Goal: Task Accomplishment & Management: Use online tool/utility

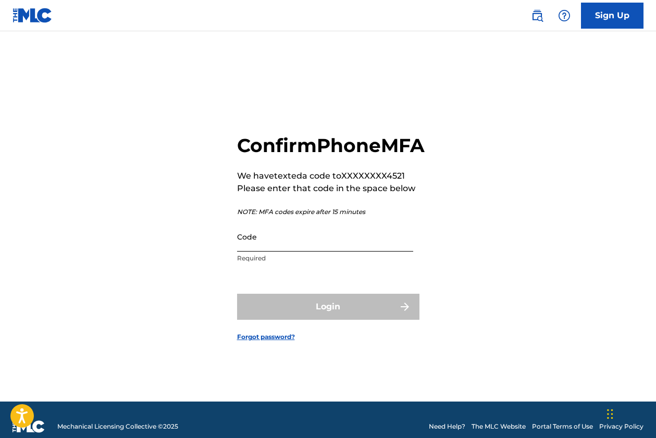
click at [270, 252] on input "Code" at bounding box center [325, 237] width 176 height 30
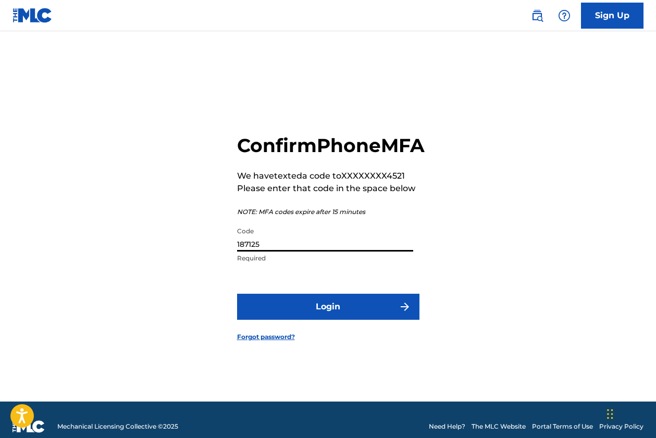
type input "187125"
click at [328, 318] on button "Login" at bounding box center [328, 307] width 182 height 26
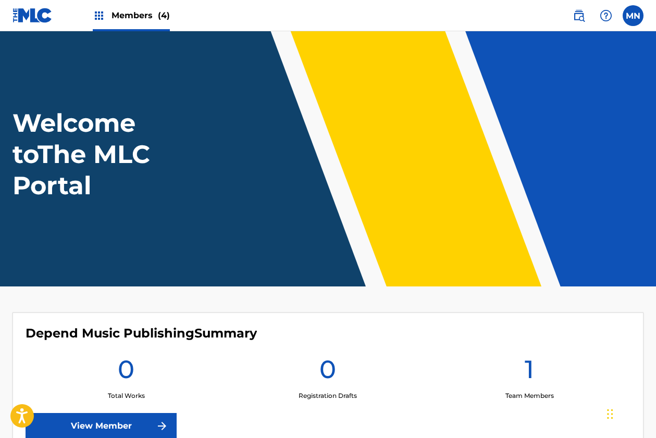
click at [130, 20] on span "Members (4)" at bounding box center [140, 15] width 58 height 12
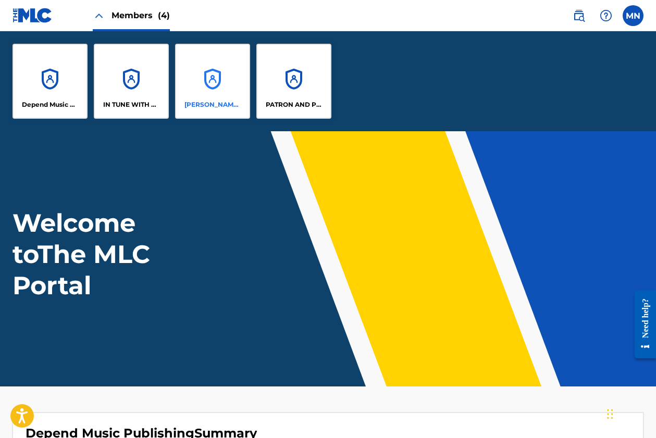
click at [209, 90] on div "[PERSON_NAME] DESIGNEE" at bounding box center [212, 81] width 75 height 75
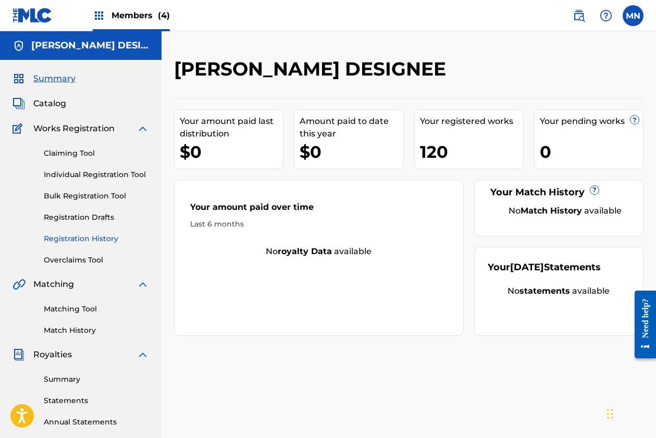
click at [87, 241] on link "Registration History" at bounding box center [96, 238] width 105 height 11
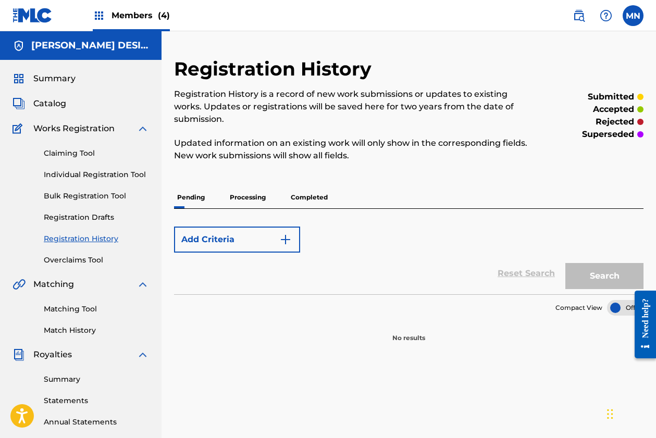
click at [255, 194] on p "Processing" at bounding box center [248, 197] width 42 height 22
click at [255, 195] on p "Processing" at bounding box center [248, 197] width 42 height 22
click at [254, 198] on p "Processing" at bounding box center [248, 197] width 42 height 22
click at [306, 196] on p "Completed" at bounding box center [309, 197] width 43 height 22
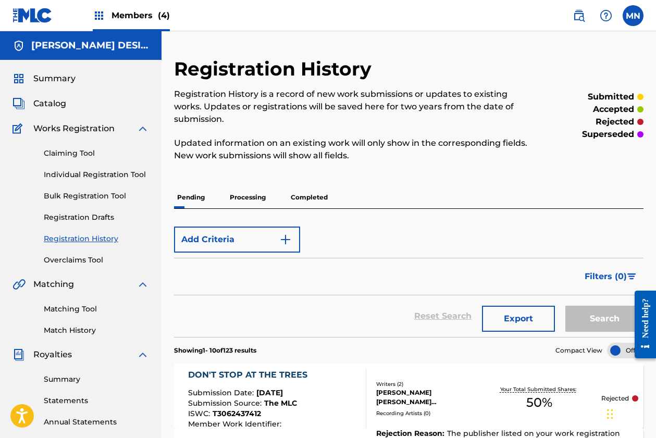
scroll to position [17, 0]
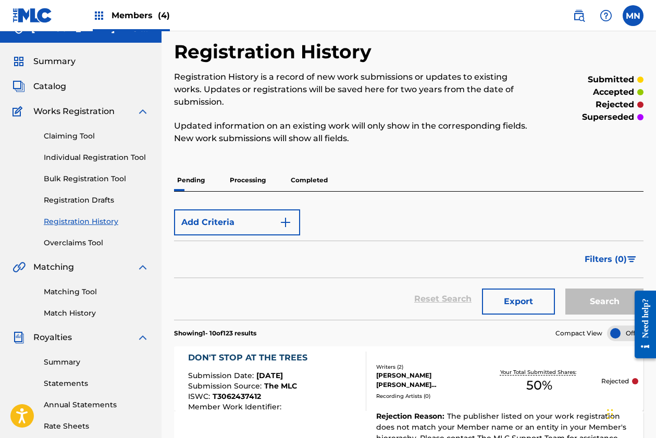
click at [245, 179] on p "Processing" at bounding box center [248, 180] width 42 height 22
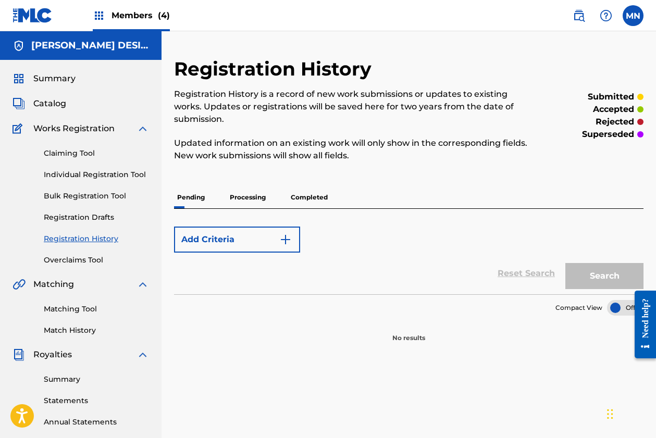
click at [139, 15] on span "Members (4)" at bounding box center [140, 15] width 58 height 12
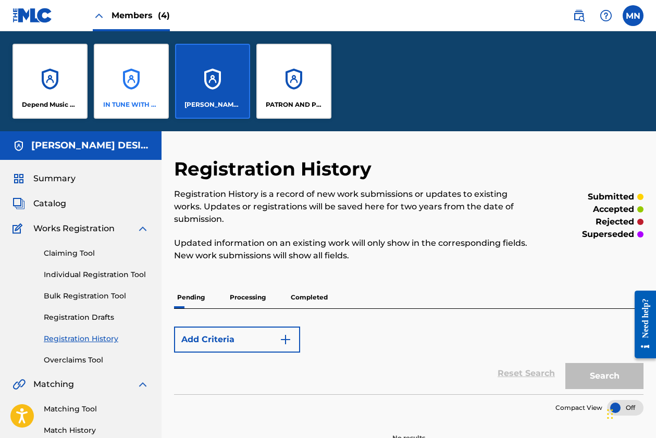
click at [137, 91] on div "IN TUNE WITH CULTURE PUBLISHING" at bounding box center [131, 81] width 75 height 75
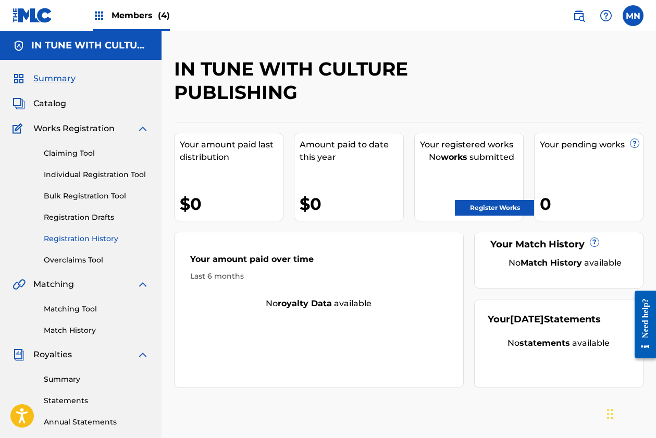
click at [98, 242] on link "Registration History" at bounding box center [96, 238] width 105 height 11
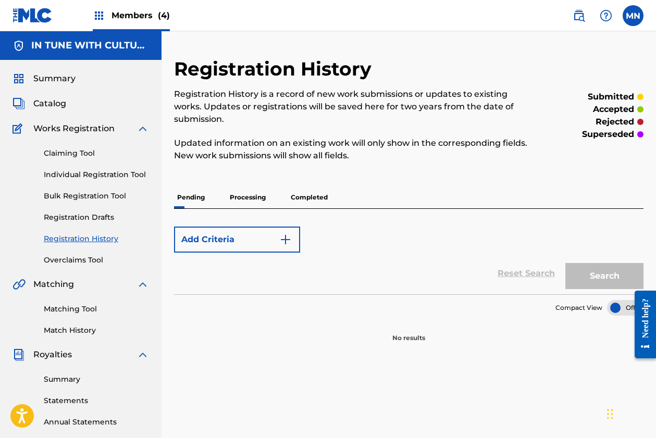
click at [303, 195] on p "Completed" at bounding box center [309, 197] width 43 height 22
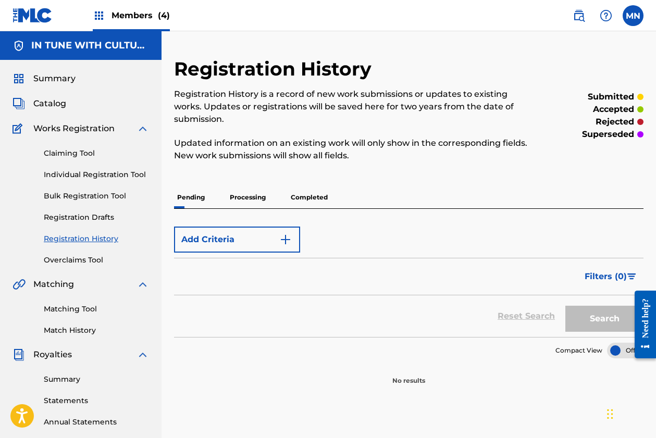
click at [253, 197] on p "Processing" at bounding box center [248, 197] width 42 height 22
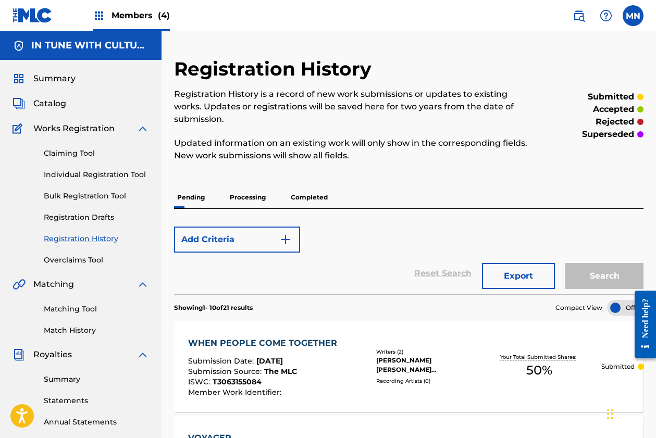
click at [142, 16] on span "Members (4)" at bounding box center [140, 15] width 58 height 12
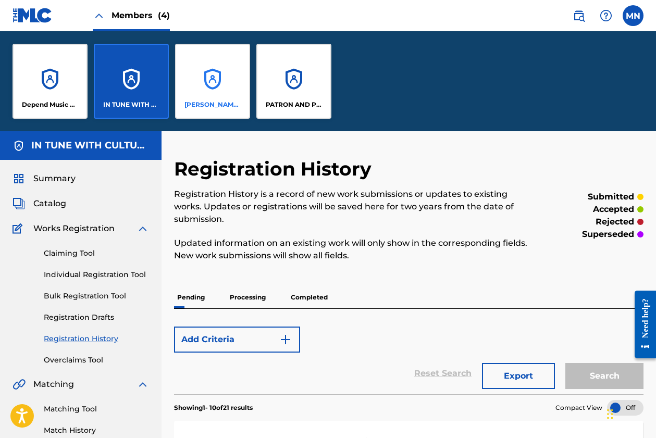
click at [211, 89] on div "[PERSON_NAME] DESIGNEE" at bounding box center [212, 81] width 75 height 75
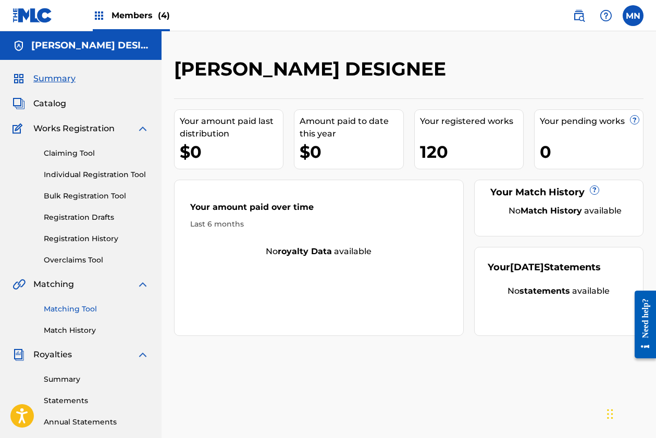
click at [82, 309] on link "Matching Tool" at bounding box center [96, 309] width 105 height 11
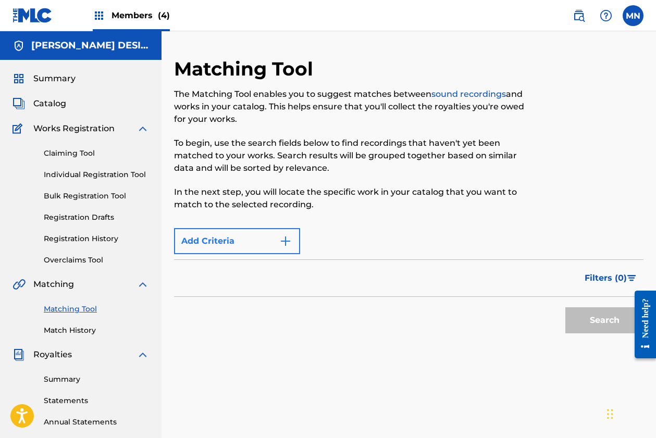
click at [290, 240] on img "Search Form" at bounding box center [285, 241] width 13 height 13
click at [290, 238] on img "Search Form" at bounding box center [285, 241] width 13 height 13
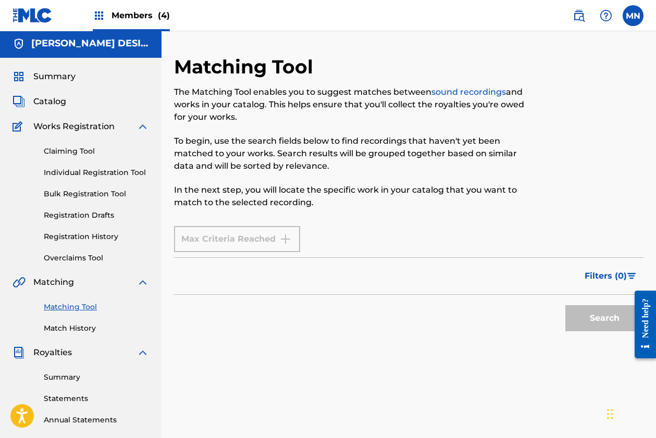
scroll to position [35, 0]
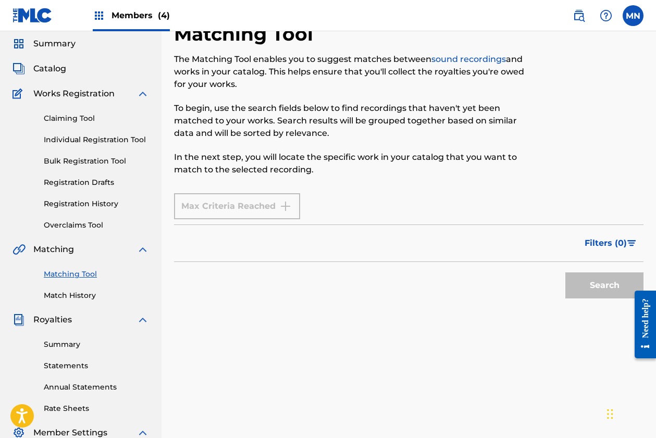
click at [280, 256] on div "Filters ( 0 )" at bounding box center [408, 243] width 469 height 38
click at [233, 247] on div "Filters ( 0 )" at bounding box center [408, 243] width 469 height 38
drag, startPoint x: 235, startPoint y: 247, endPoint x: 258, endPoint y: 250, distance: 23.1
click at [236, 248] on div "Filters ( 0 )" at bounding box center [408, 243] width 469 height 38
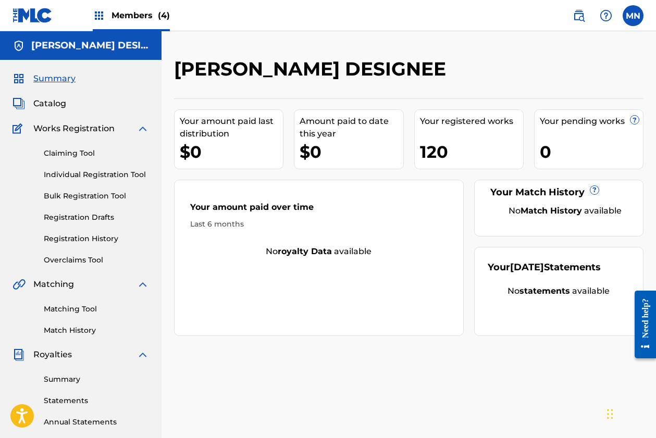
click at [649, 320] on div "Need help?" at bounding box center [645, 318] width 14 height 40
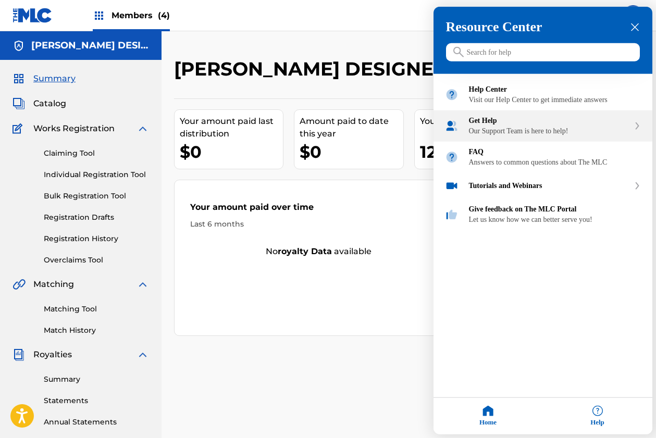
click at [549, 135] on div "Our Support Team is here to help!" at bounding box center [549, 131] width 160 height 8
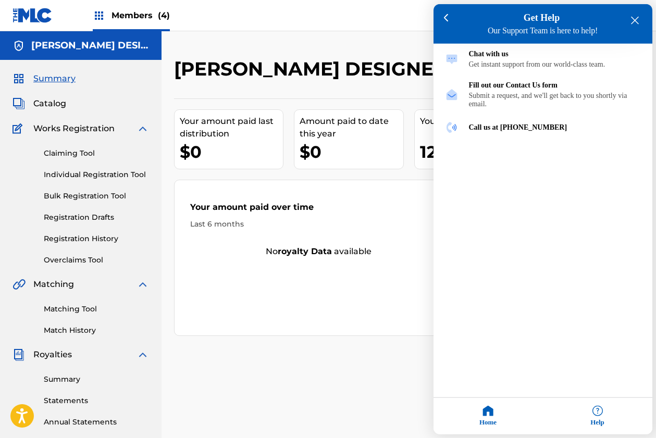
drag, startPoint x: 394, startPoint y: 9, endPoint x: 398, endPoint y: 22, distance: 14.0
click at [394, 10] on div at bounding box center [328, 219] width 656 height 438
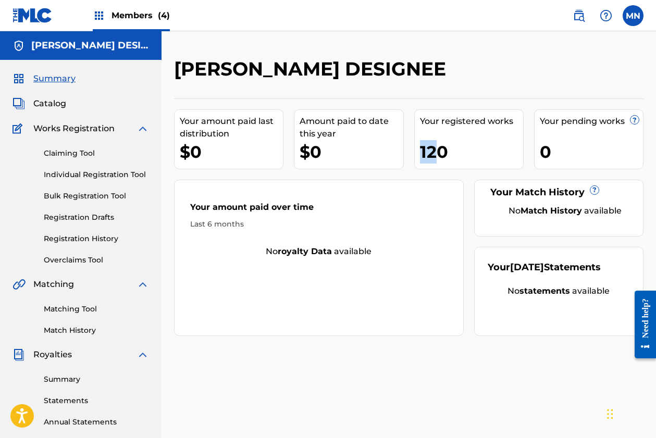
click at [432, 143] on div "Your registered works 120" at bounding box center [468, 139] width 109 height 60
click at [433, 155] on div "120" at bounding box center [471, 151] width 103 height 23
click at [42, 107] on span "Catalog" at bounding box center [49, 103] width 33 height 13
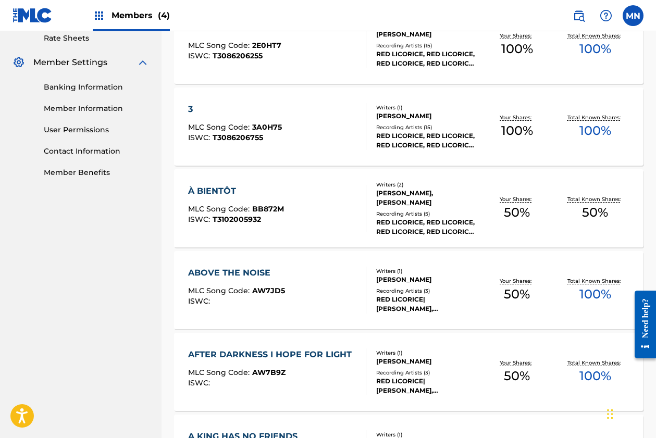
scroll to position [727, 0]
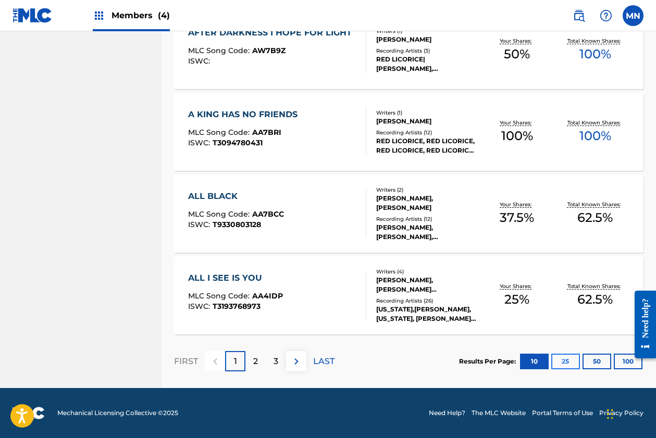
click at [570, 359] on button "25" at bounding box center [565, 362] width 29 height 16
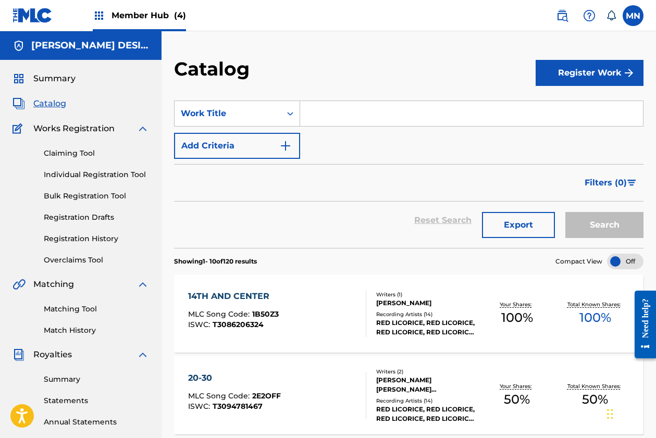
scroll to position [754, 0]
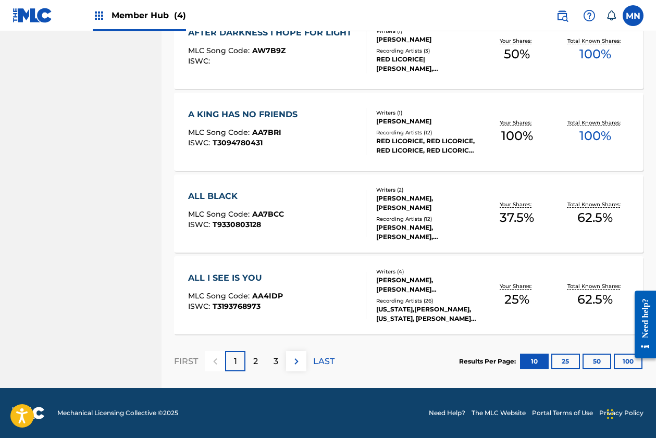
click at [630, 366] on div at bounding box center [641, 324] width 29 height 86
click at [629, 360] on div at bounding box center [641, 324] width 29 height 86
click at [600, 361] on button "50" at bounding box center [596, 362] width 29 height 16
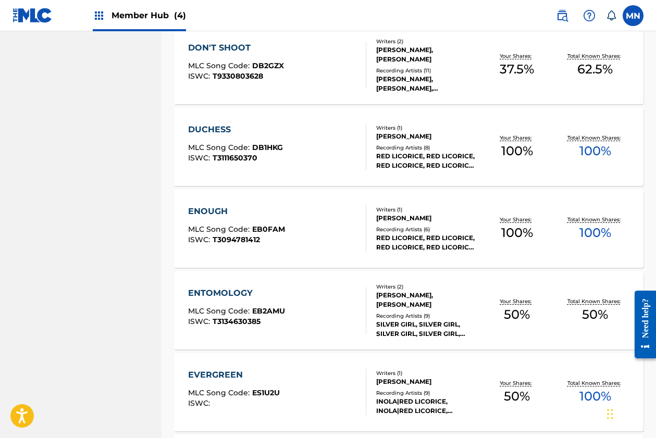
scroll to position [3325, 0]
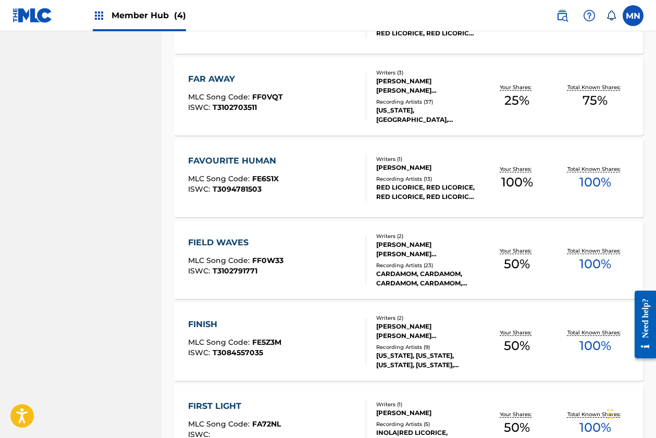
click at [206, 325] on div "FINISH" at bounding box center [234, 324] width 93 height 13
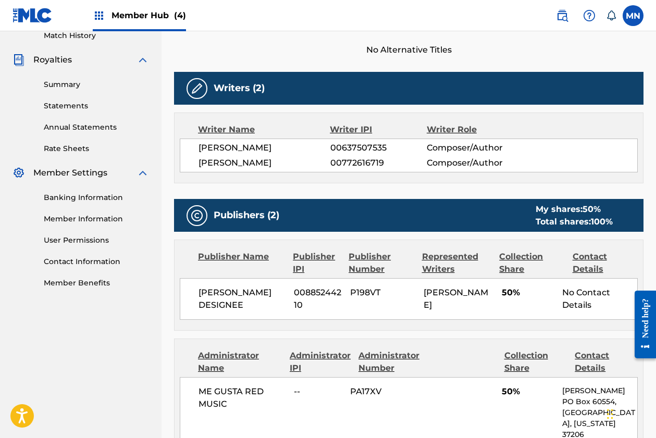
scroll to position [297, 0]
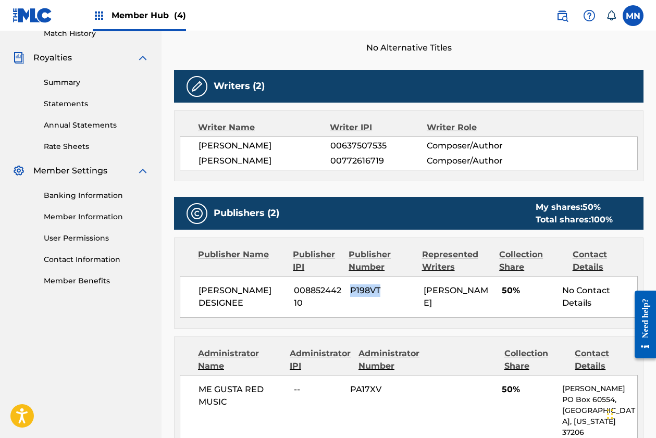
drag, startPoint x: 379, startPoint y: 289, endPoint x: 348, endPoint y: 292, distance: 30.8
click at [348, 292] on div "[PERSON_NAME] DESIGNEE 00885244210 P198VT [PERSON_NAME] 50% No Contact Details" at bounding box center [409, 297] width 458 height 42
click at [73, 215] on link "Member Information" at bounding box center [96, 216] width 105 height 11
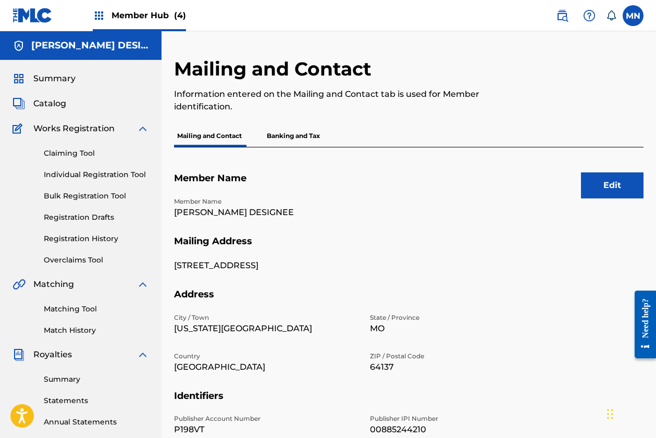
click at [255, 214] on p "[PERSON_NAME] DESIGNEE" at bounding box center [265, 212] width 183 height 13
click at [585, 183] on button "Edit" at bounding box center [612, 185] width 63 height 26
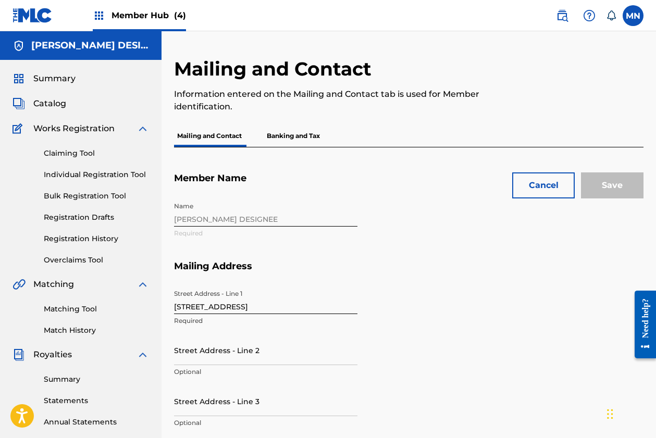
click at [257, 217] on div "Name [PERSON_NAME] DESIGNEE Required" at bounding box center [363, 229] width 379 height 64
click at [258, 217] on div "Name [PERSON_NAME] DESIGNEE Required" at bounding box center [363, 229] width 379 height 64
click at [431, 228] on div "Name [PERSON_NAME] DESIGNEE Required" at bounding box center [363, 229] width 379 height 64
click at [278, 134] on p "Banking and Tax" at bounding box center [293, 136] width 59 height 22
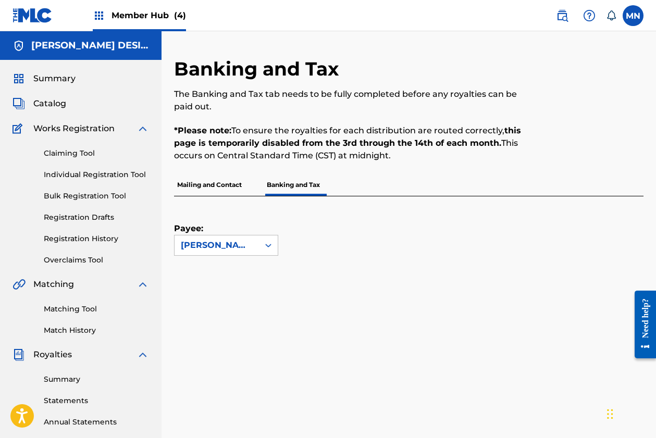
click at [213, 185] on p "Mailing and Contact" at bounding box center [209, 185] width 71 height 22
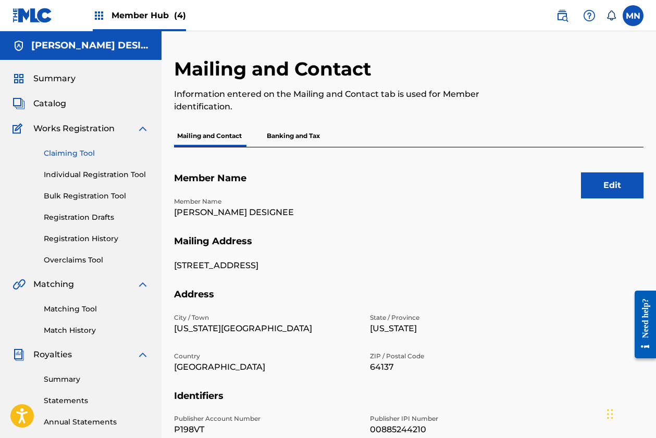
click at [47, 153] on link "Claiming Tool" at bounding box center [96, 153] width 105 height 11
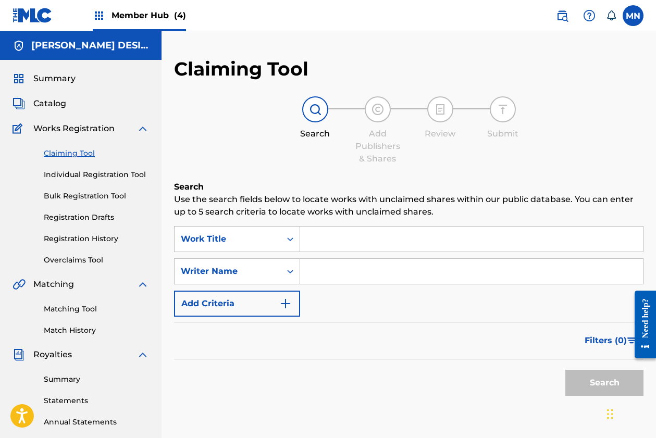
click at [365, 241] on input "Search Form" at bounding box center [471, 239] width 343 height 25
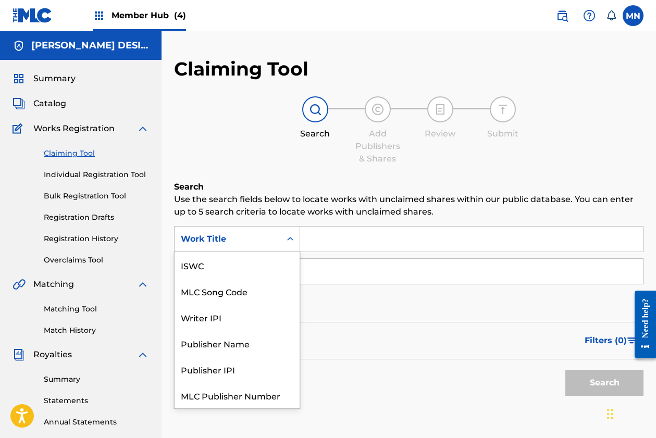
click at [272, 239] on div "Work Title" at bounding box center [228, 239] width 94 height 13
click at [230, 272] on div "ISWC" at bounding box center [236, 265] width 125 height 26
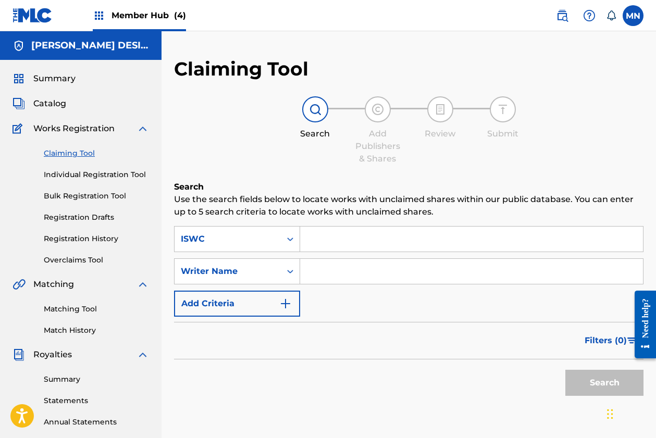
click at [333, 242] on input "Search Form" at bounding box center [471, 239] width 343 height 25
paste input "T3228922194"
type input "T3228922194"
click at [608, 386] on button "Search" at bounding box center [604, 383] width 78 height 26
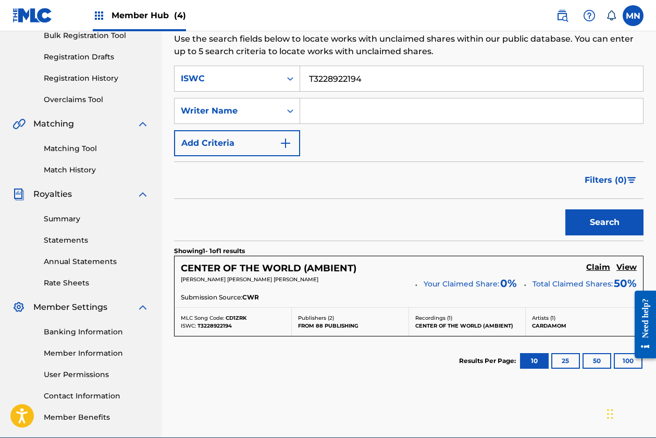
scroll to position [210, 0]
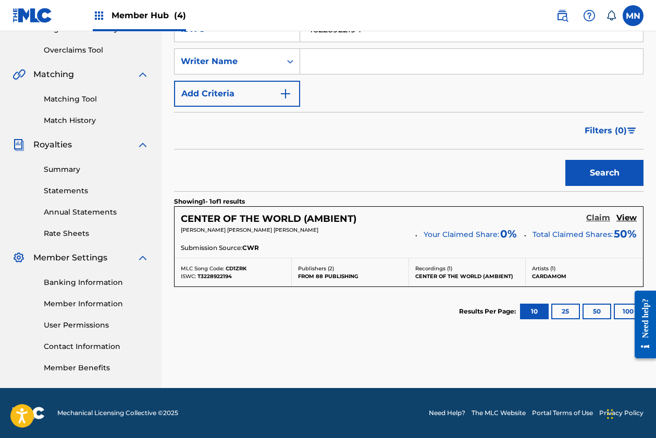
click at [591, 217] on h5 "Claim" at bounding box center [598, 218] width 24 height 10
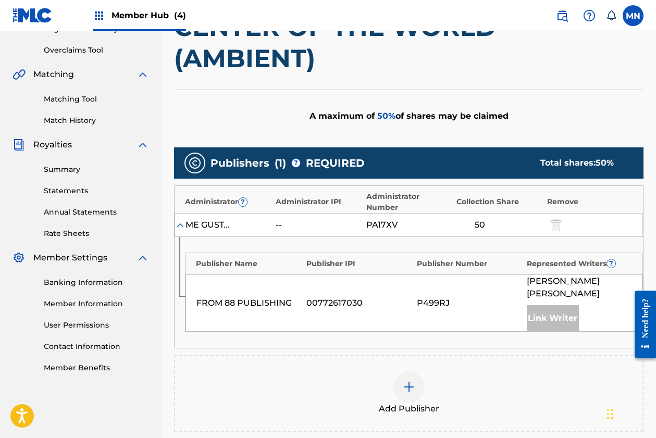
click at [410, 381] on img at bounding box center [409, 387] width 13 height 13
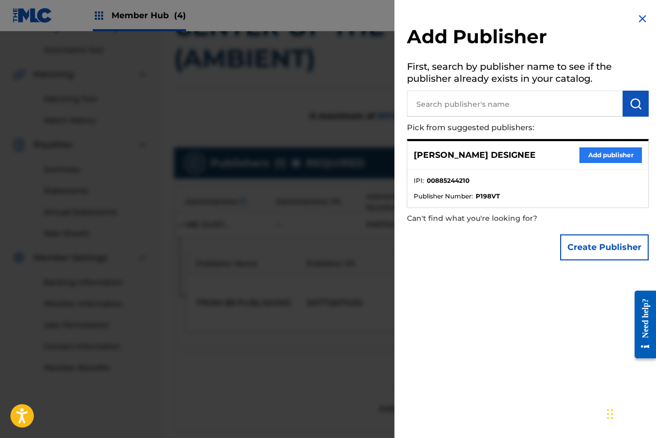
click at [608, 153] on button "Add publisher" at bounding box center [610, 155] width 63 height 16
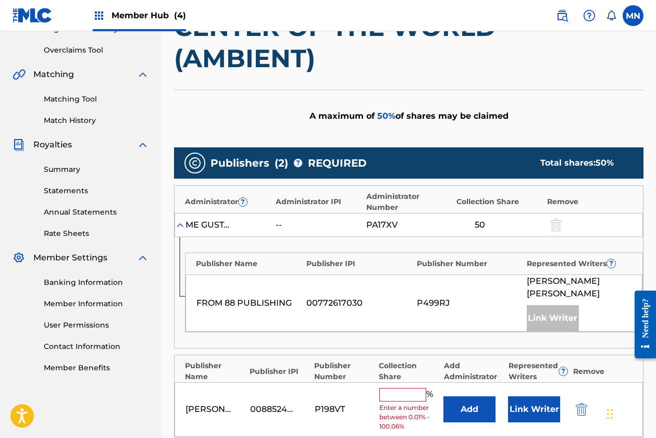
click at [394, 388] on input "text" at bounding box center [402, 395] width 47 height 14
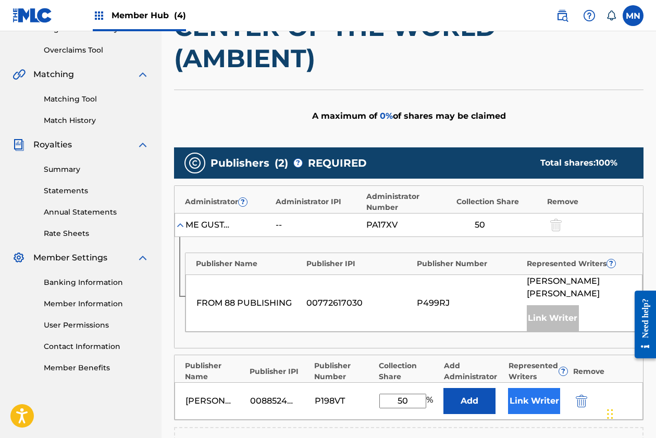
type input "50"
click at [527, 388] on button "Link Writer" at bounding box center [534, 401] width 52 height 26
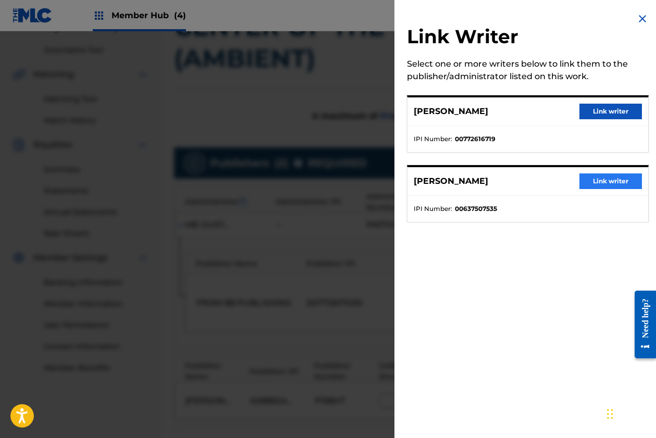
click at [606, 175] on button "Link writer" at bounding box center [610, 181] width 63 height 16
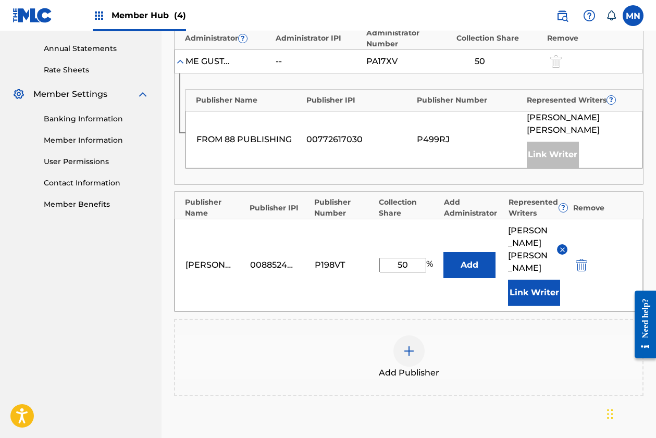
scroll to position [455, 0]
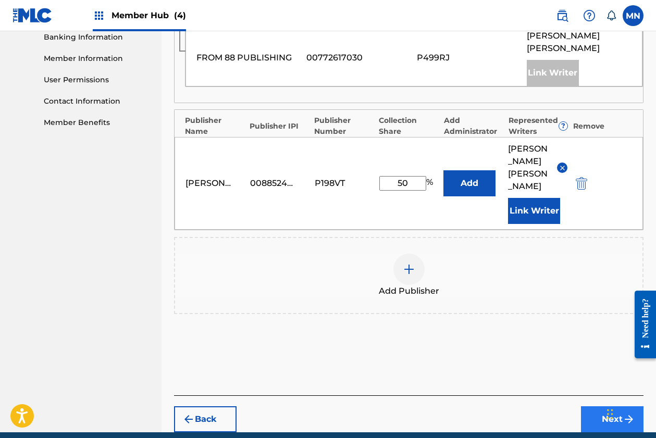
click at [606, 406] on button "Next" at bounding box center [612, 419] width 63 height 26
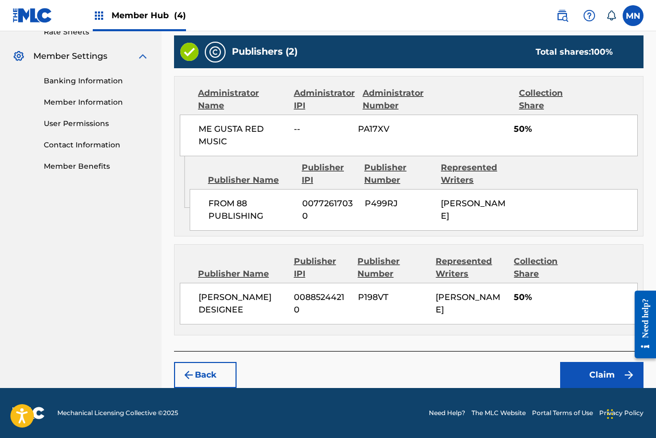
scroll to position [380, 0]
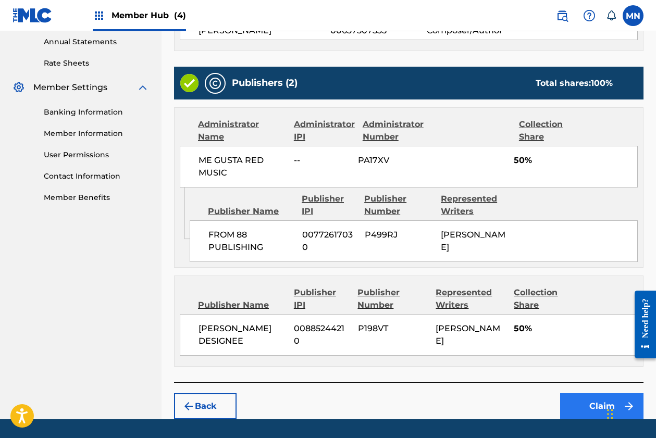
click at [603, 393] on button "Claim" at bounding box center [601, 406] width 83 height 26
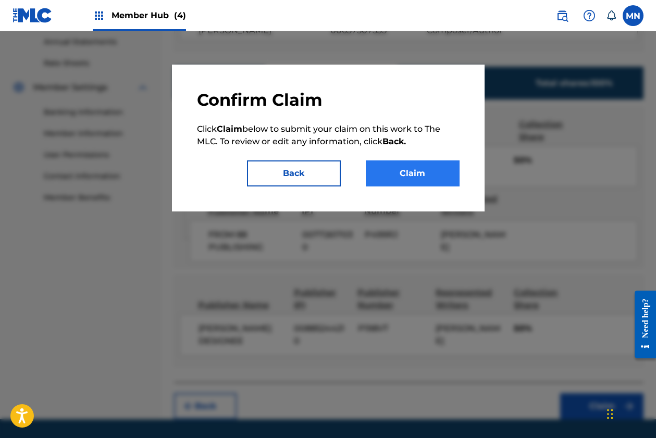
click at [405, 176] on button "Claim" at bounding box center [413, 173] width 94 height 26
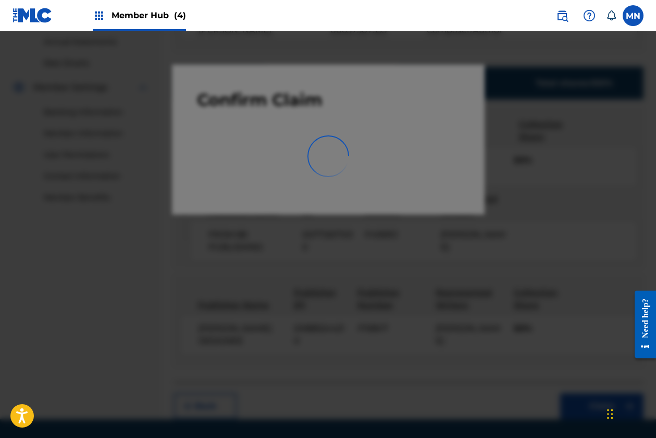
scroll to position [208, 0]
